Goal: Complete application form

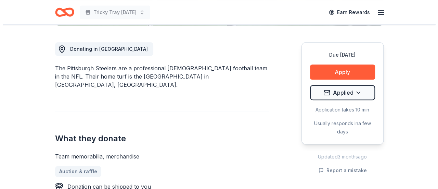
scroll to position [183, 0]
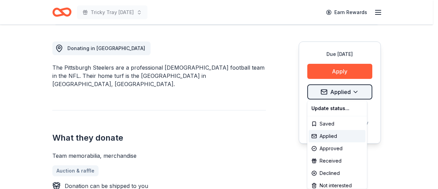
click at [333, 159] on div "Received" at bounding box center [337, 160] width 57 height 12
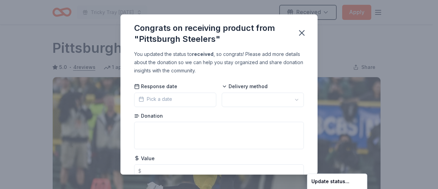
scroll to position [180, 0]
click at [159, 99] on html "Tricky Tray [DATE] Received Apply Due [DATE] Share Pittsburgh Steelers 5.0 • 4 …" at bounding box center [219, 94] width 438 height 189
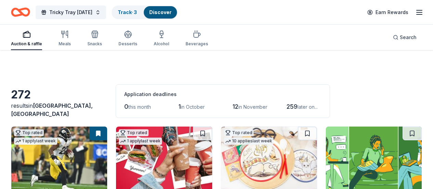
scroll to position [64, 0]
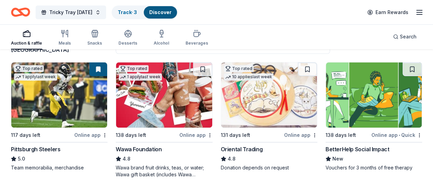
click at [148, 101] on img at bounding box center [164, 94] width 96 height 65
click at [221, 114] on img at bounding box center [269, 94] width 96 height 65
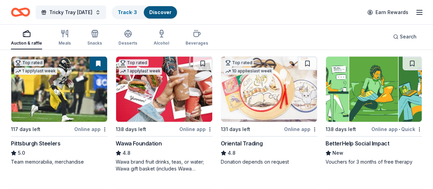
scroll to position [69, 0]
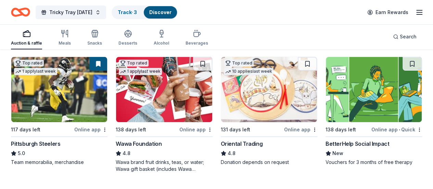
click at [326, 91] on img at bounding box center [374, 89] width 96 height 65
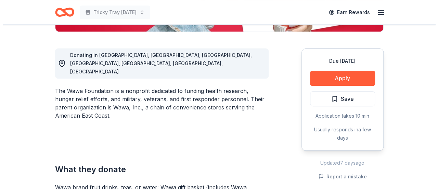
scroll to position [192, 0]
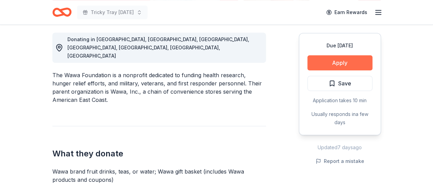
click at [338, 65] on button "Apply" at bounding box center [339, 62] width 65 height 15
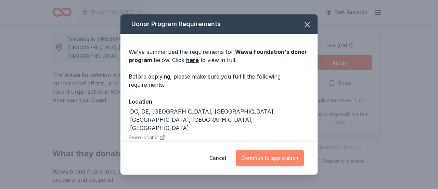
click at [265, 159] on button "Continue to application" at bounding box center [270, 158] width 68 height 16
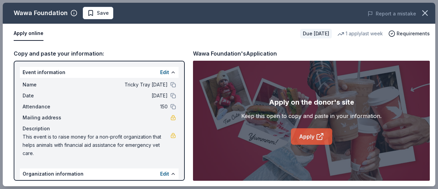
click at [313, 137] on link "Apply" at bounding box center [311, 136] width 41 height 16
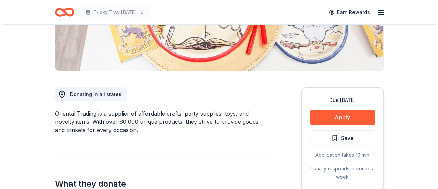
scroll to position [158, 0]
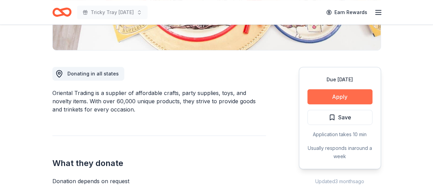
click at [335, 93] on button "Apply" at bounding box center [339, 96] width 65 height 15
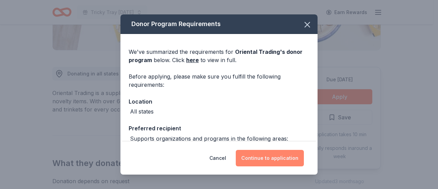
click at [265, 159] on button "Continue to application" at bounding box center [270, 158] width 68 height 16
